Goal: Find specific page/section: Find specific page/section

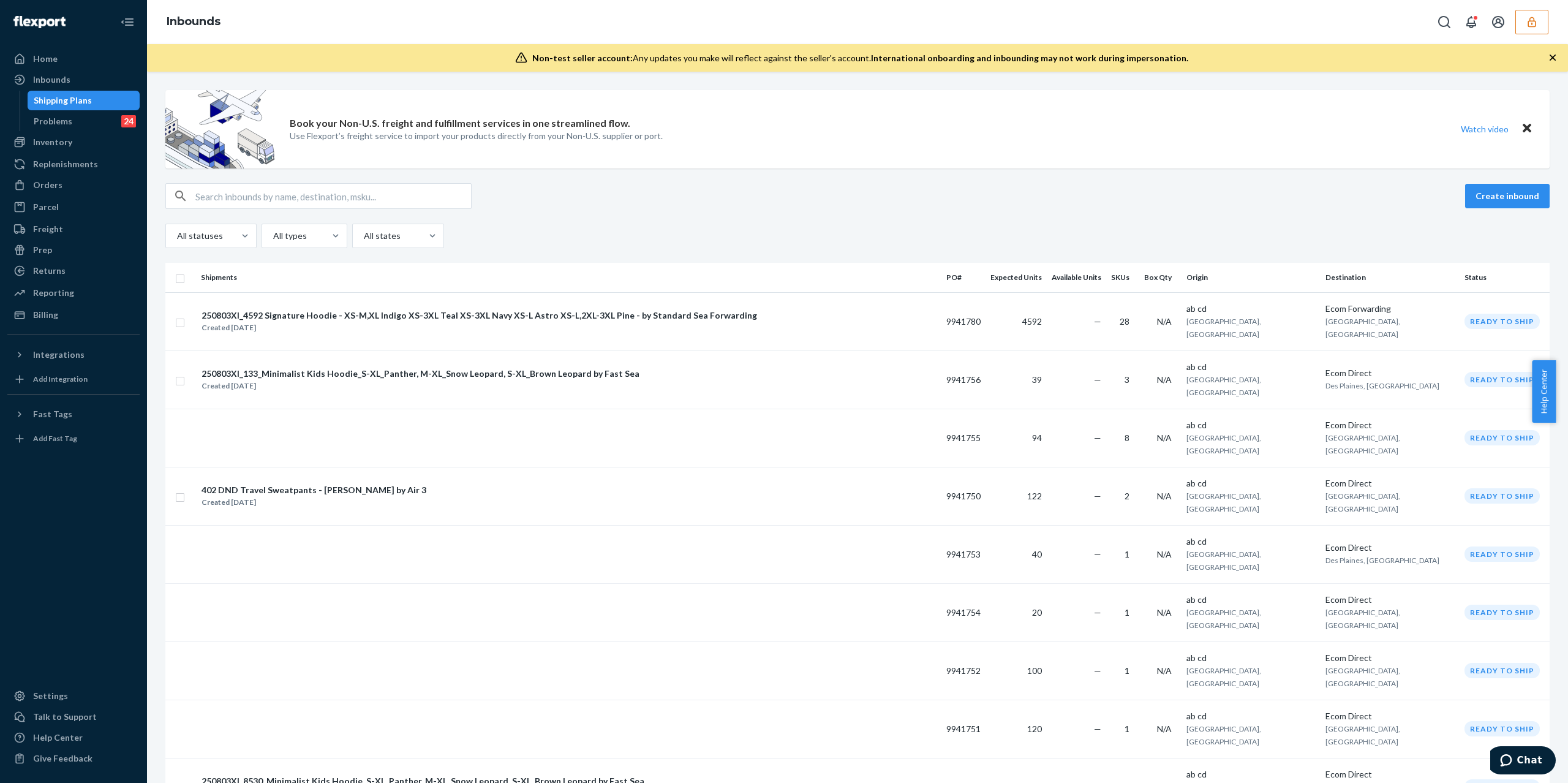
click at [1543, 21] on button "button" at bounding box center [1532, 22] width 33 height 25
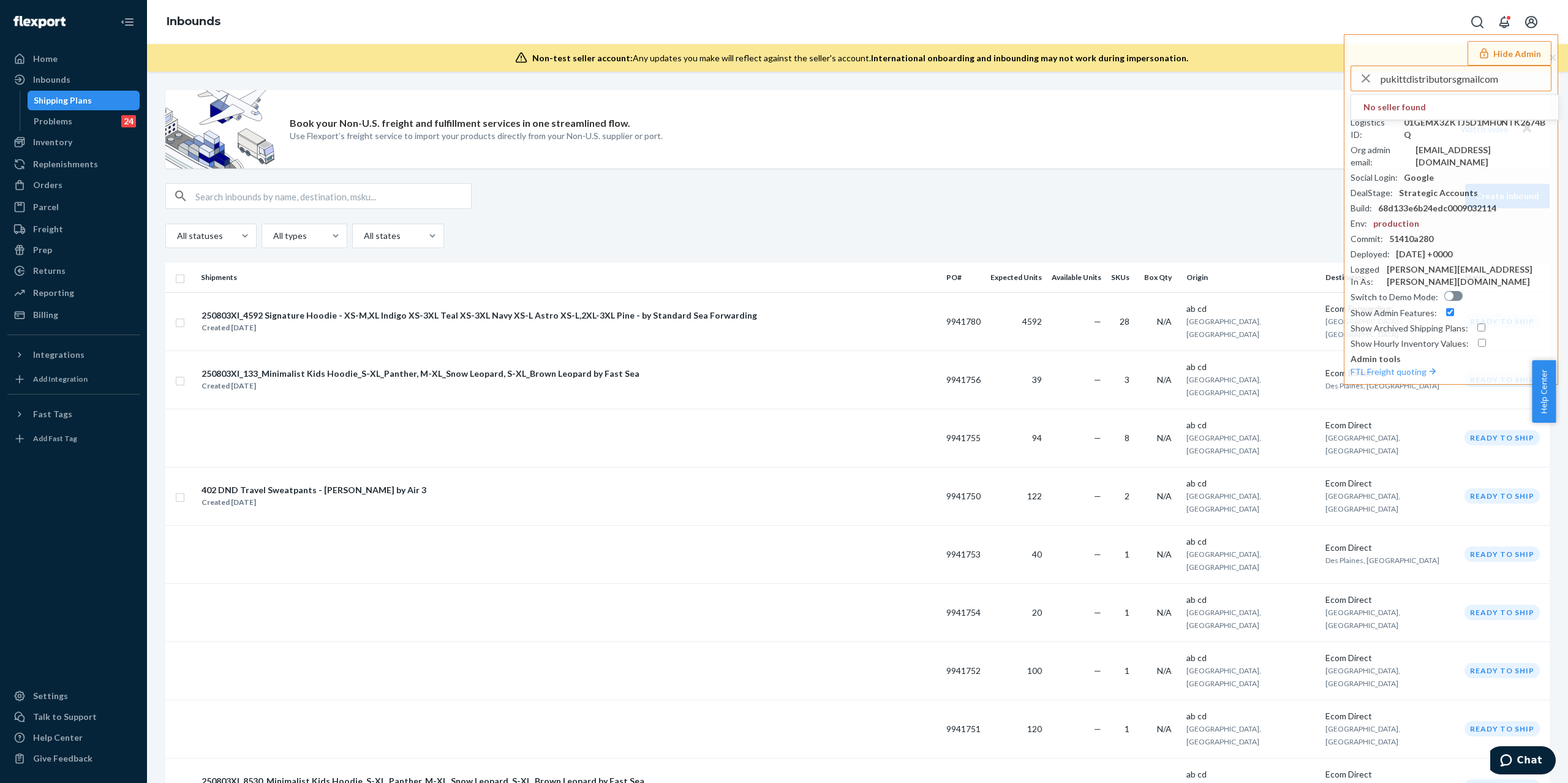
type input "pukittdistributorsgmailcom"
drag, startPoint x: 1474, startPoint y: 170, endPoint x: 719, endPoint y: 324, distance: 770.5
click at [1474, 168] on li "pukittdistributorsgmailcom [EMAIL_ADDRESS][DOMAIN_NAME]" at bounding box center [1455, 151] width 207 height 37
